Goal: Information Seeking & Learning: Find specific fact

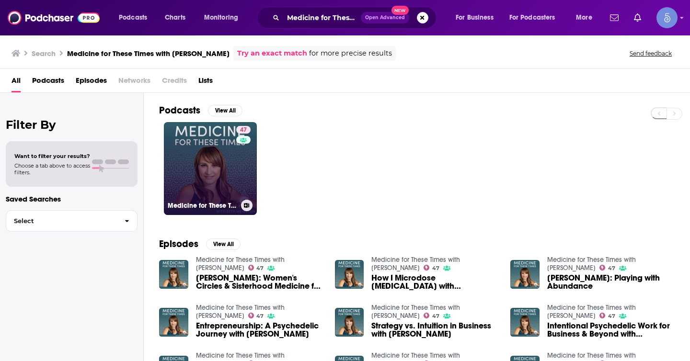
click at [196, 188] on link "47 Medicine for These Times with [PERSON_NAME]" at bounding box center [210, 168] width 93 height 93
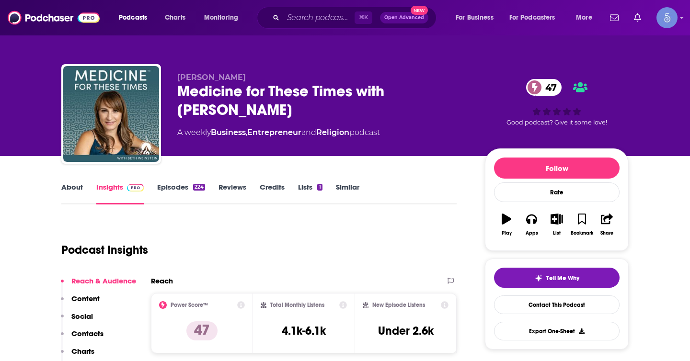
scroll to position [18, 0]
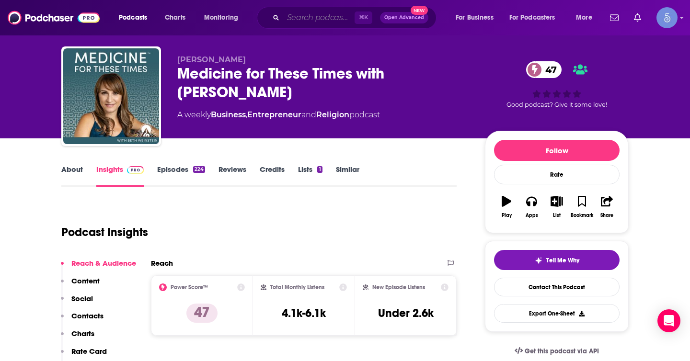
click at [335, 19] on input "Search podcasts, credits, & more..." at bounding box center [318, 17] width 71 height 15
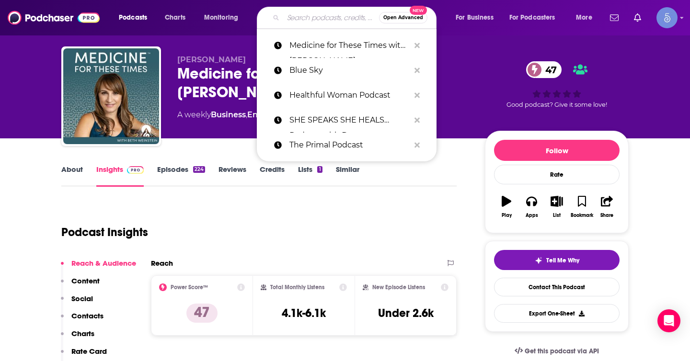
paste input "Forbidden Knowledge News"
type input "Forbidden Knowledge News"
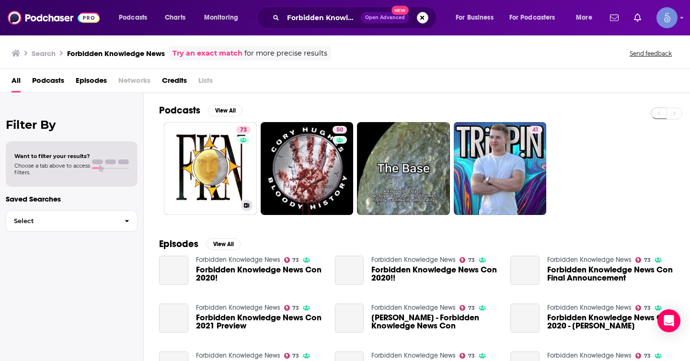
click at [222, 140] on link "73 Forbidden Knowledge News" at bounding box center [210, 168] width 93 height 93
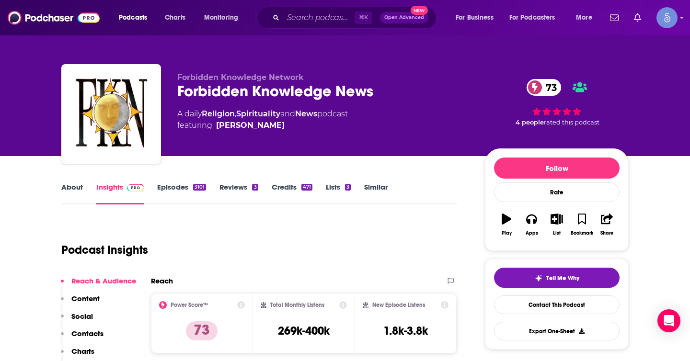
scroll to position [40, 0]
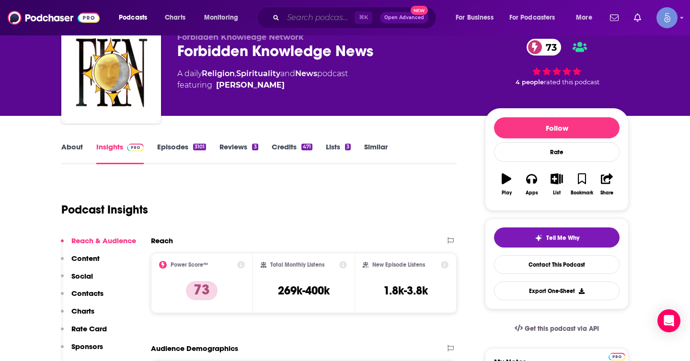
click at [334, 21] on input "Search podcasts, credits, & more..." at bounding box center [318, 17] width 71 height 15
paste input "The [PERSON_NAME] Show"
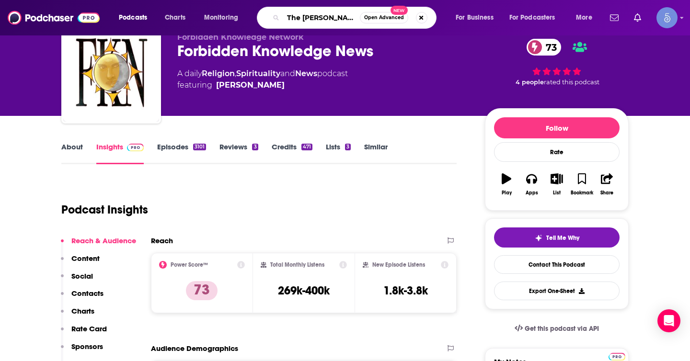
type input "The [PERSON_NAME] Show"
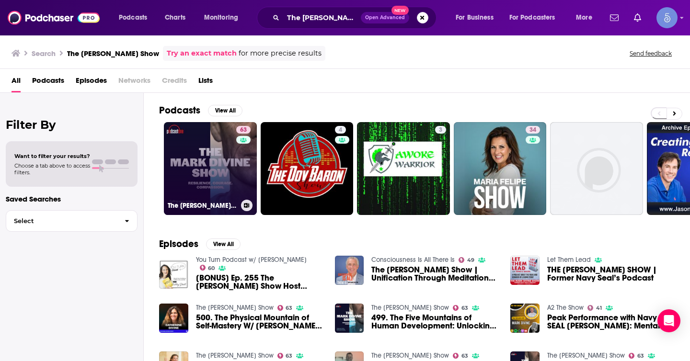
click at [239, 175] on div "63" at bounding box center [244, 163] width 17 height 74
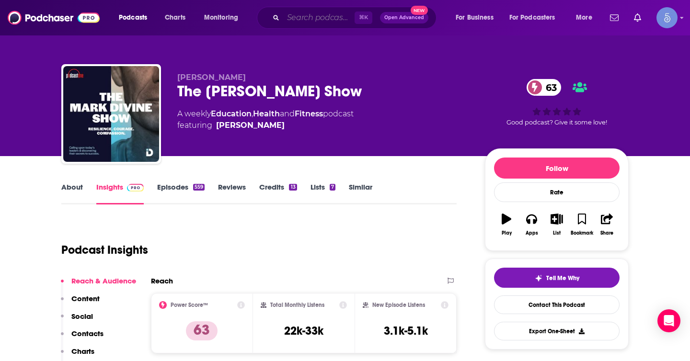
click at [343, 15] on input "Search podcasts, credits, & more..." at bounding box center [318, 17] width 71 height 15
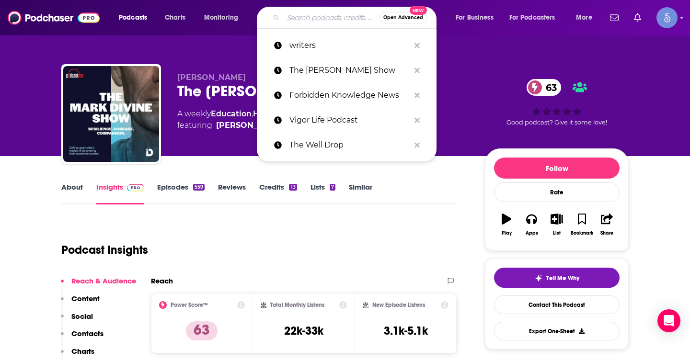
paste input "Green Living with Tee"
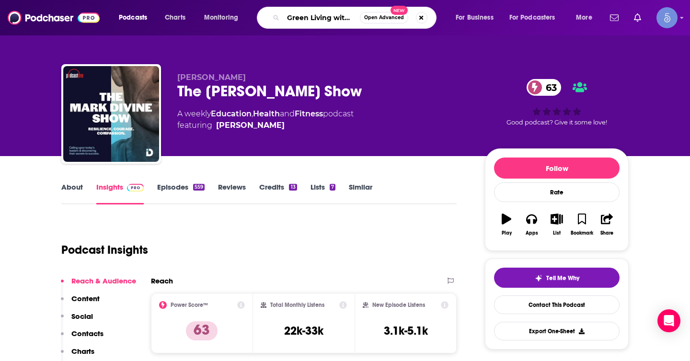
type input "Green Living with Tee"
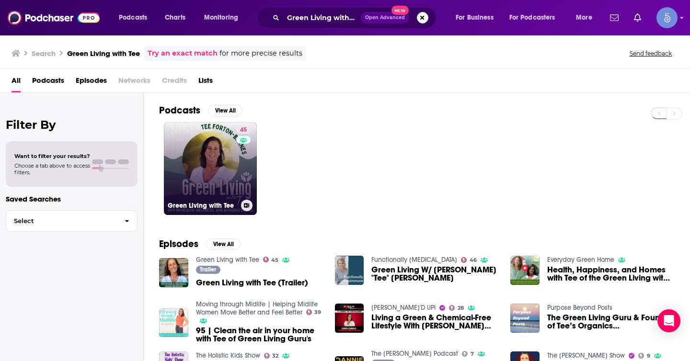
click at [194, 164] on link "45 Green Living with Tee" at bounding box center [210, 168] width 93 height 93
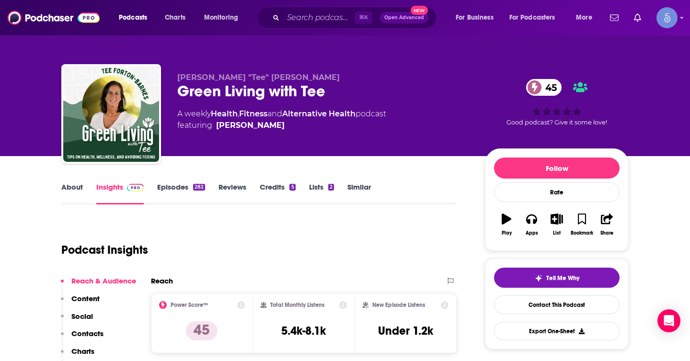
click at [337, 89] on div "Green Living with Tee 45" at bounding box center [323, 91] width 292 height 19
click at [336, 94] on div "Green Living with Tee 45" at bounding box center [323, 91] width 292 height 19
click at [293, 89] on div "Green Living with Tee 45" at bounding box center [323, 91] width 292 height 19
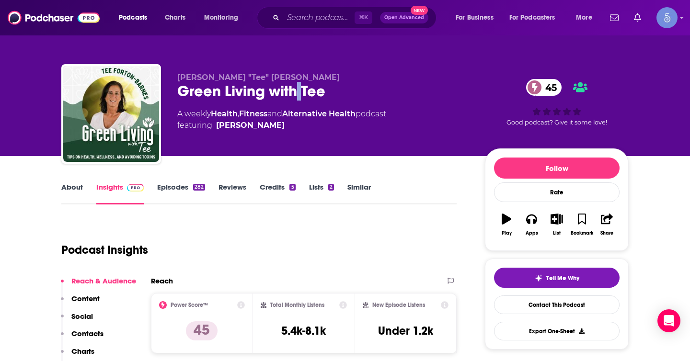
click at [293, 89] on div "Green Living with Tee 45" at bounding box center [323, 91] width 292 height 19
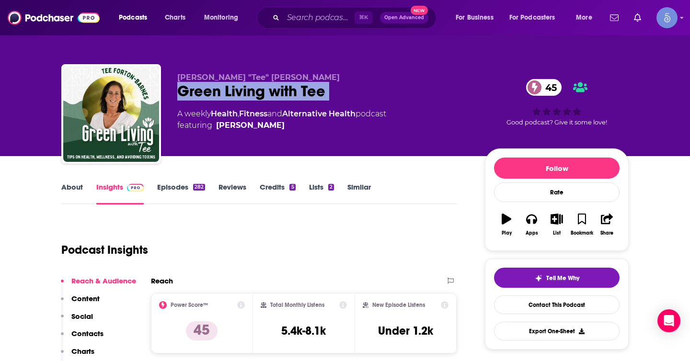
click at [293, 89] on div "Green Living with Tee 45" at bounding box center [323, 91] width 292 height 19
copy div "Green Living with Tee 45"
